Goal: Task Accomplishment & Management: Manage account settings

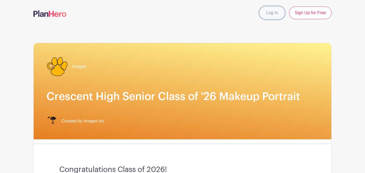
click at [272, 11] on link "Log In" at bounding box center [272, 12] width 25 height 13
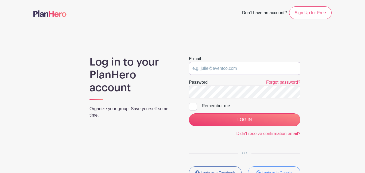
click at [222, 74] on input "email" at bounding box center [245, 68] width 112 height 13
type input "esthermehlao@gmail.com"
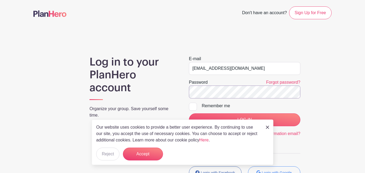
click at [189, 113] on input "LOG IN" at bounding box center [245, 119] width 112 height 13
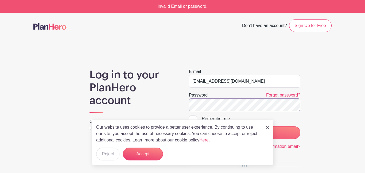
click at [189, 126] on input "LOG IN" at bounding box center [245, 132] width 112 height 13
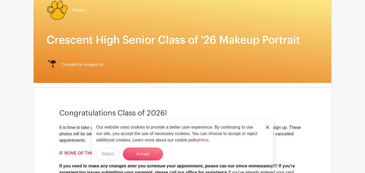
scroll to position [58, 0]
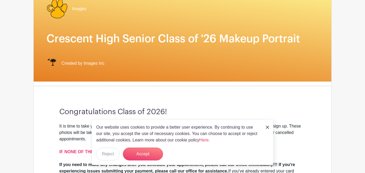
click at [267, 127] on img at bounding box center [267, 127] width 3 height 3
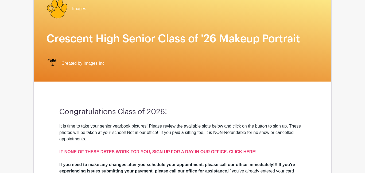
scroll to position [0, 0]
